Goal: Task Accomplishment & Management: Use online tool/utility

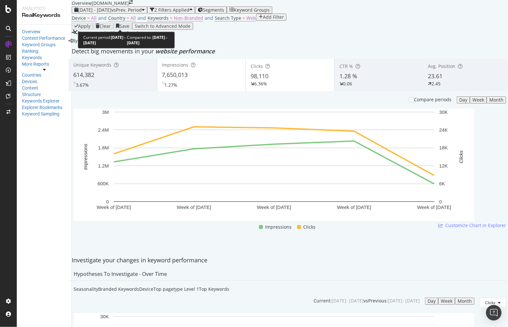
click at [145, 13] on div "[DATE] - [DATE] vs Prev. Period" at bounding box center [109, 9] width 70 height 5
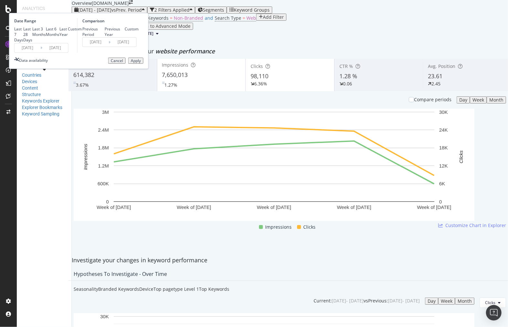
click at [68, 52] on input "[DATE]" at bounding box center [55, 47] width 26 height 9
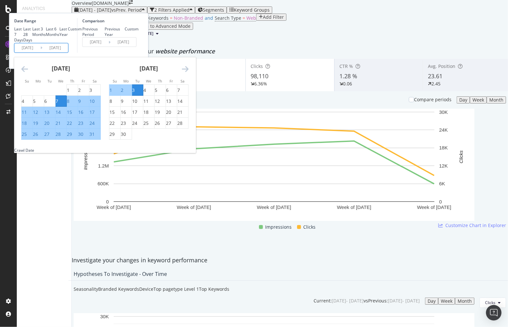
click at [105, 37] on div "Previous Year" at bounding box center [105, 31] width 0 height 11
type input "[DATE]"
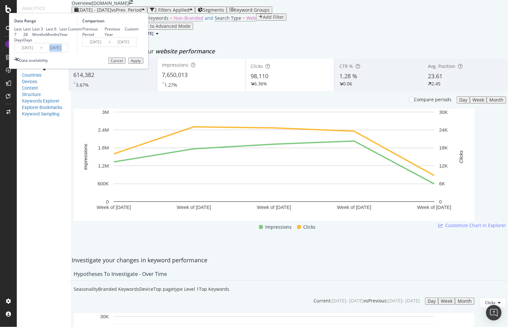
click at [124, 69] on div "Date Range Last 7 Days Last 28 Days Last 3 Months Last 6 Months Last Year Custo…" at bounding box center [79, 41] width 140 height 56
click at [68, 52] on input "[DATE]" at bounding box center [55, 47] width 26 height 9
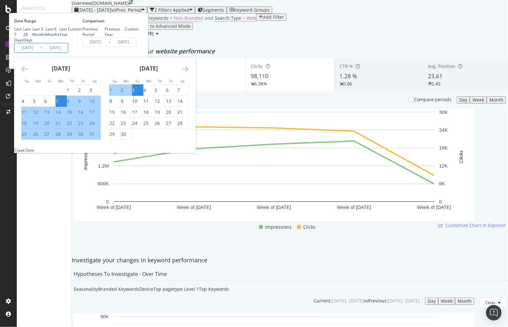
click at [27, 137] on div "25" at bounding box center [24, 134] width 5 height 6
type input "[DATE]"
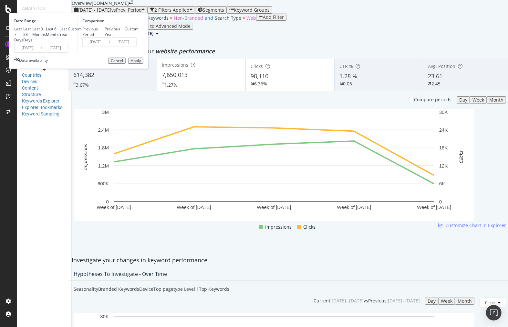
click at [68, 52] on input "[DATE]" at bounding box center [55, 47] width 26 height 9
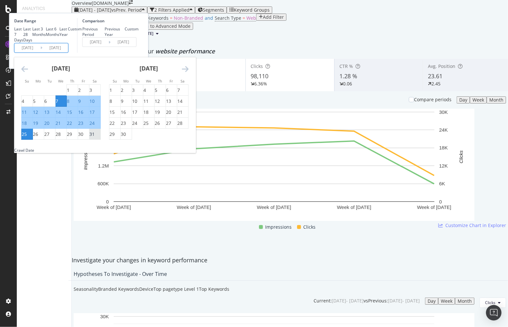
click at [95, 137] on div "31" at bounding box center [92, 134] width 5 height 6
type input "[DATE]"
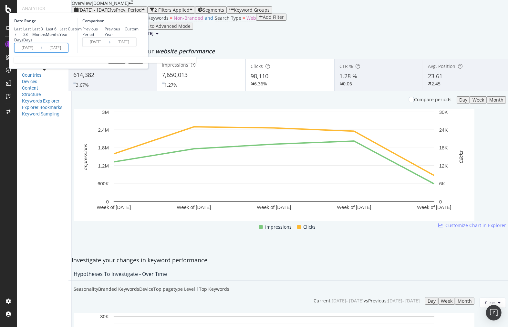
click at [68, 52] on input "[DATE]" at bounding box center [55, 47] width 26 height 9
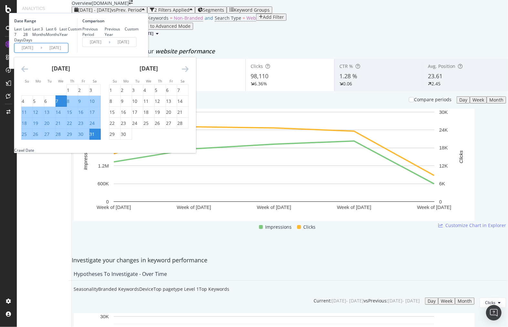
click at [40, 52] on input "[DATE]" at bounding box center [28, 47] width 26 height 9
click at [27, 137] on div "25" at bounding box center [24, 134] width 5 height 6
type input "[DATE]"
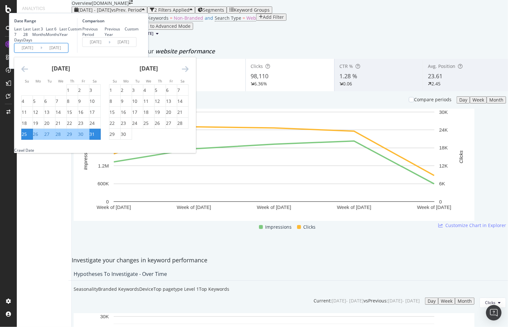
click at [158, 72] on strong "[DATE]" at bounding box center [149, 68] width 18 height 8
click at [189, 73] on icon "Move forward to switch to the next month." at bounding box center [185, 69] width 7 height 8
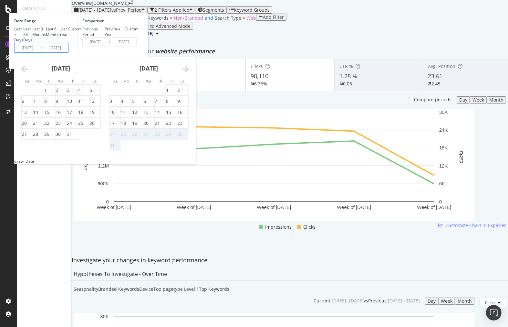
click at [189, 73] on icon "Move forward to switch to the next month." at bounding box center [185, 69] width 7 height 8
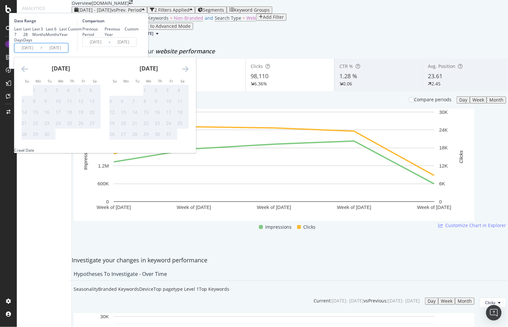
click at [92, 112] on div "[DATE] 1 2 3 4 5 6 7 8 9 10 11 12 13 14 15 16 17 18 19 20 21 22 23 24 25 26 27 …" at bounding box center [61, 98] width 88 height 83
click at [28, 73] on icon "Move backward to switch to the previous month." at bounding box center [24, 69] width 7 height 8
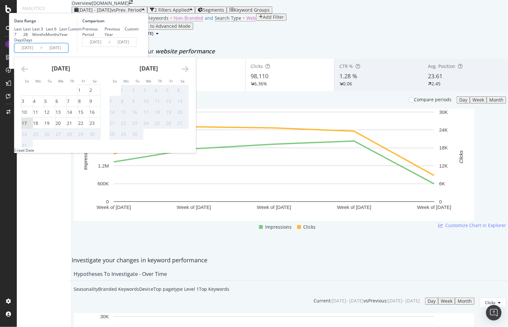
click at [27, 126] on div "17" at bounding box center [24, 123] width 5 height 6
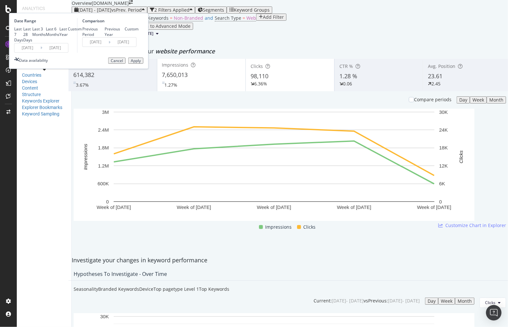
type input "[DATE]"
click at [68, 52] on input "[DATE]" at bounding box center [55, 47] width 26 height 9
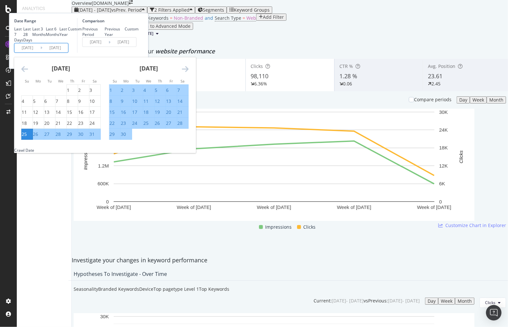
click at [189, 73] on icon "Move forward to switch to the next month." at bounding box center [185, 69] width 7 height 8
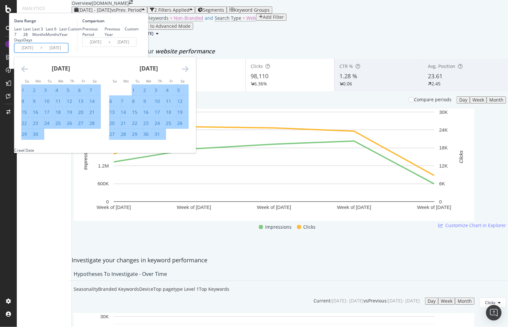
click at [189, 73] on icon "Move forward to switch to the next month." at bounding box center [185, 69] width 7 height 8
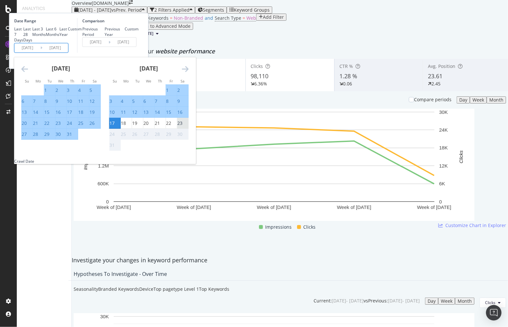
click at [183, 126] on div "23" at bounding box center [179, 123] width 5 height 6
type input "[DATE]"
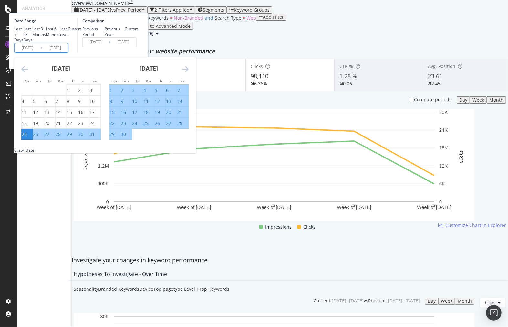
click at [40, 52] on input "[DATE]" at bounding box center [28, 47] width 26 height 9
click at [189, 73] on icon "Move forward to switch to the next month." at bounding box center [185, 69] width 7 height 8
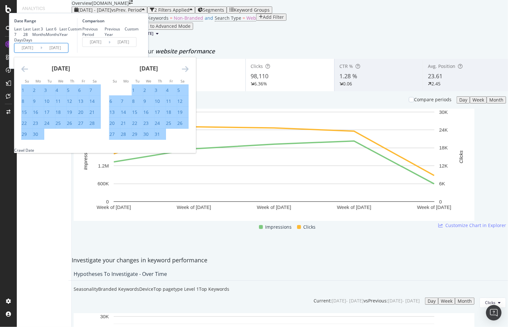
click at [189, 73] on icon "Move forward to switch to the next month." at bounding box center [185, 69] width 7 height 8
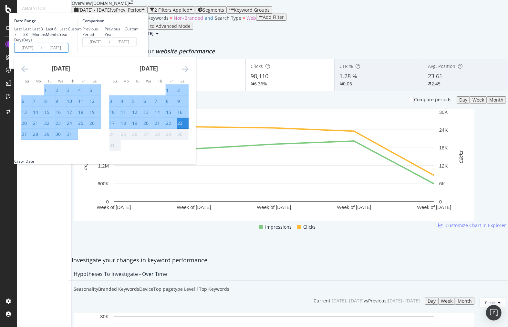
click at [40, 52] on input "[DATE]" at bounding box center [28, 47] width 26 height 9
click at [115, 126] on div "17" at bounding box center [112, 123] width 5 height 6
type input "[DATE]"
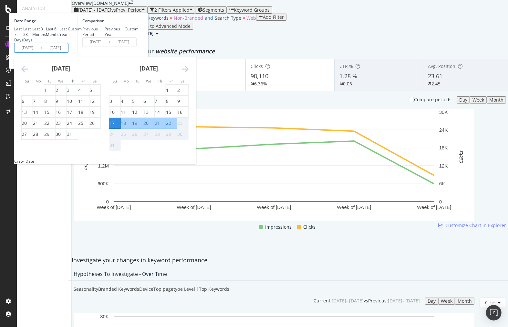
click at [183, 126] on div "23" at bounding box center [179, 123] width 5 height 6
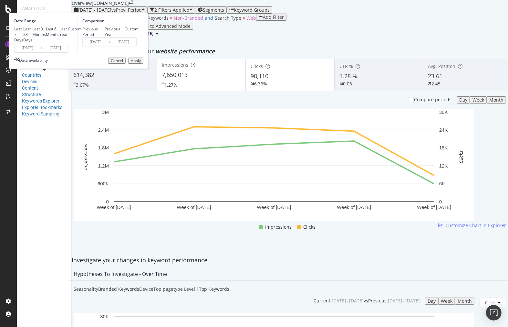
click at [109, 47] on input "[DATE]" at bounding box center [96, 41] width 26 height 9
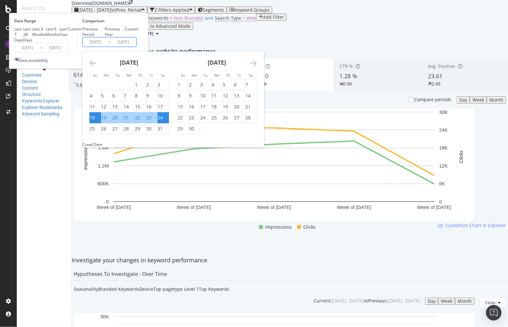
click at [144, 53] on div "Date Range Last 7 Days Last 28 Days Last 3 Months Last 6 Months Last Year Custo…" at bounding box center [78, 35] width 129 height 35
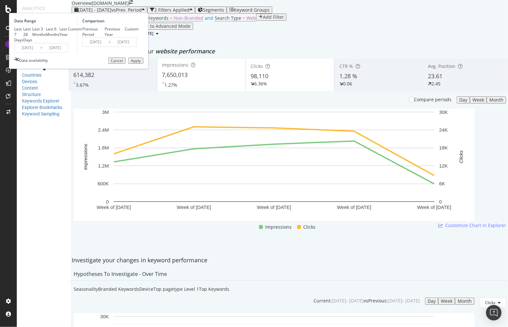
click at [144, 64] on button "Apply" at bounding box center [135, 61] width 15 height 6
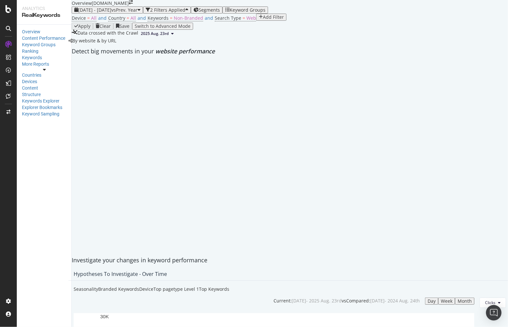
click at [220, 13] on span "Segments" at bounding box center [209, 10] width 21 height 6
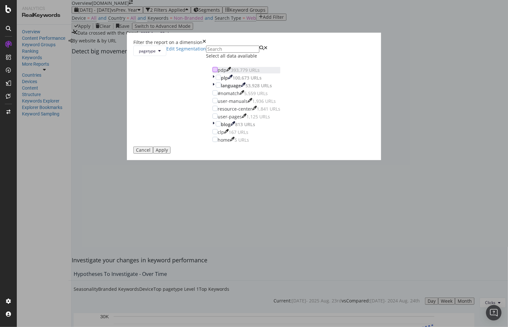
click at [213, 72] on div "modal" at bounding box center [215, 69] width 5 height 5
click at [171, 154] on button "Apply" at bounding box center [161, 149] width 17 height 7
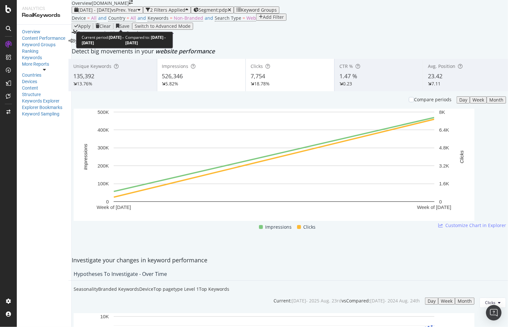
click at [138, 13] on span "vs Prev. Year" at bounding box center [125, 10] width 26 height 6
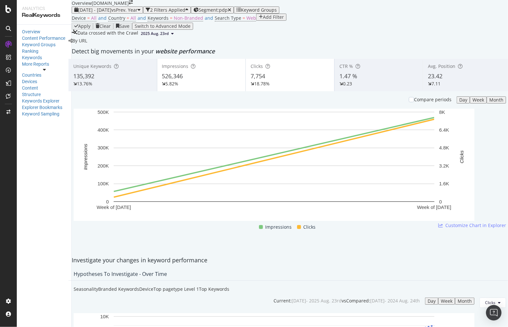
click at [369, 23] on div "Device = All and Country = All and Keywords = Non-Branded and Search Type = Web…" at bounding box center [290, 18] width 437 height 9
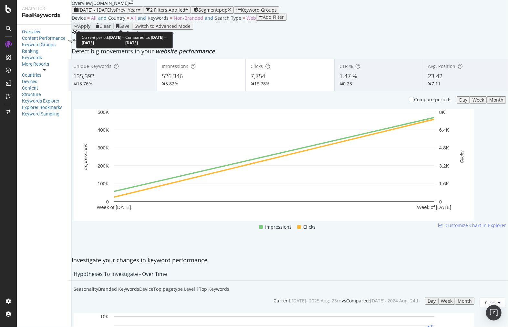
click at [98, 13] on span "[DATE] - [DATE]" at bounding box center [94, 10] width 33 height 6
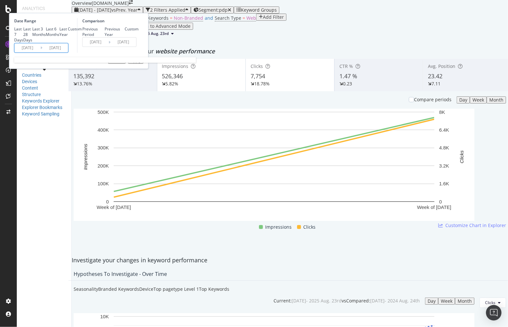
click at [40, 52] on input "[DATE]" at bounding box center [28, 47] width 26 height 9
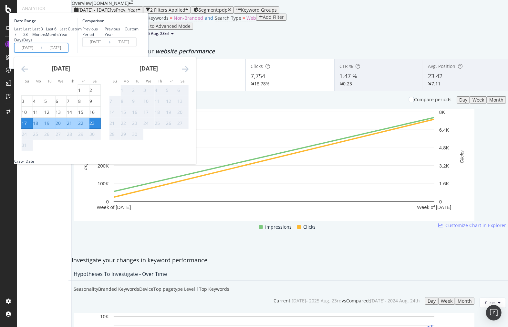
click at [139, 53] on div "Comparison Previous Period Previous Year Custom [DATE] Navigate forward to inte…" at bounding box center [107, 35] width 61 height 35
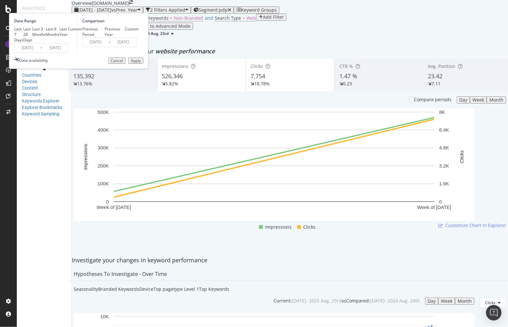
click at [139, 37] on div "Previous Period Previous Year Custom" at bounding box center [110, 31] width 56 height 11
click at [109, 47] on input "[DATE]" at bounding box center [96, 41] width 26 height 9
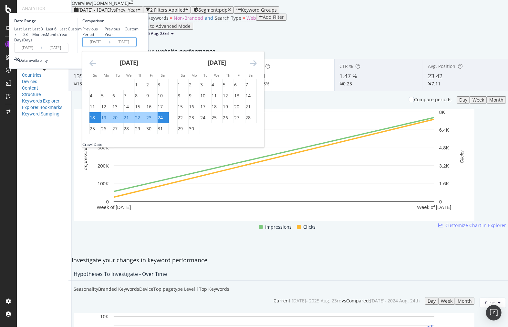
click at [138, 64] on div "Data availability Cancel Apply" at bounding box center [78, 61] width 129 height 6
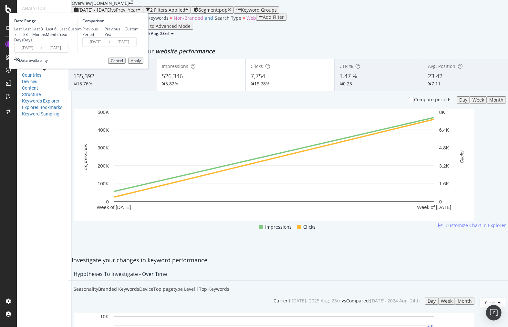
click at [144, 64] on button "Apply" at bounding box center [135, 61] width 15 height 6
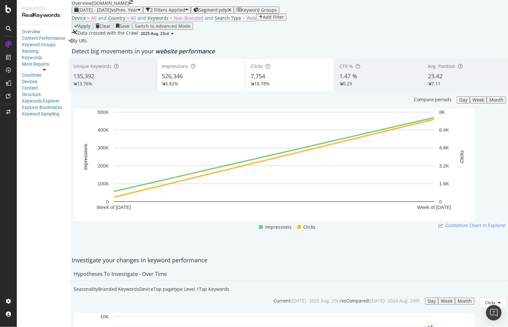
scroll to position [862, 0]
copy div "ucxxx"
